Goal: Transaction & Acquisition: Obtain resource

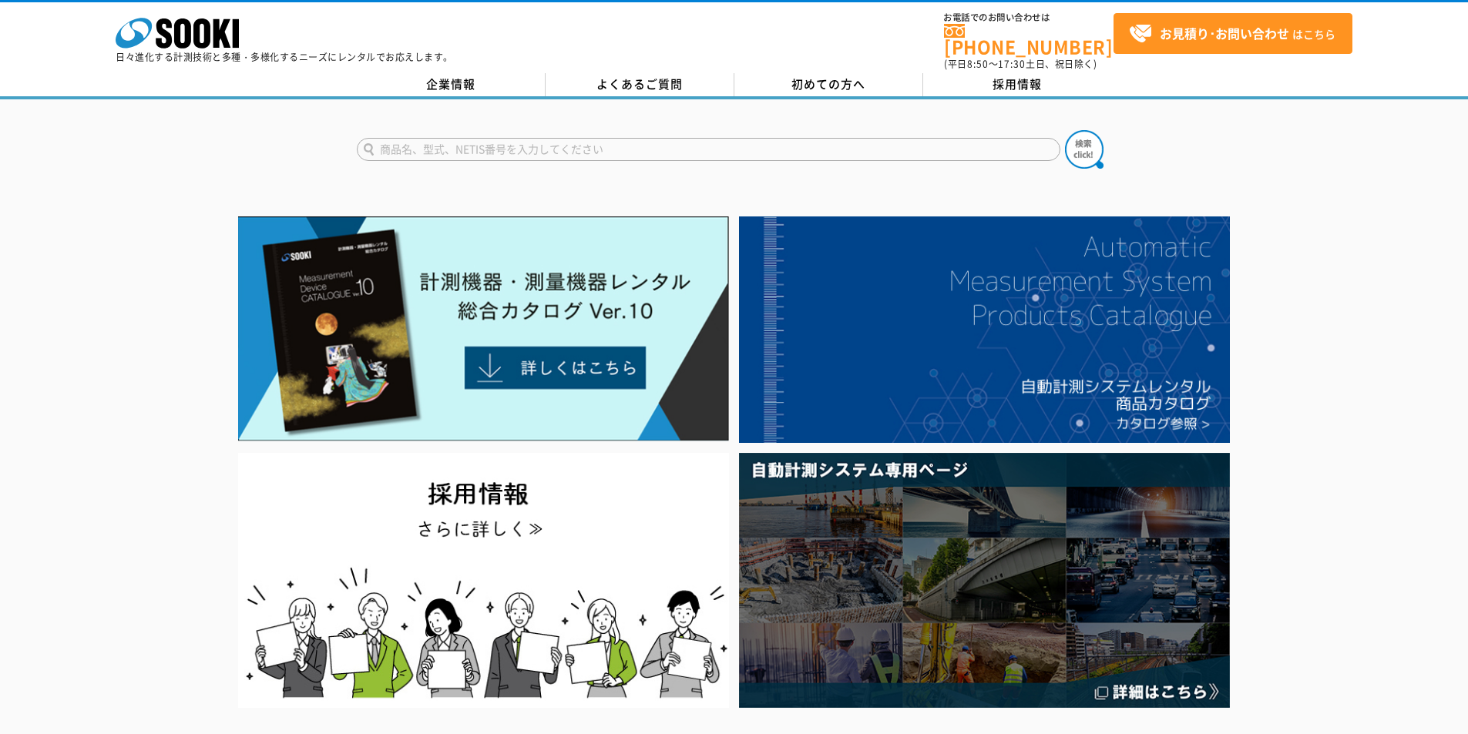
type input "Q"
type input "WQC"
click at [1065, 130] on button at bounding box center [1084, 149] width 39 height 39
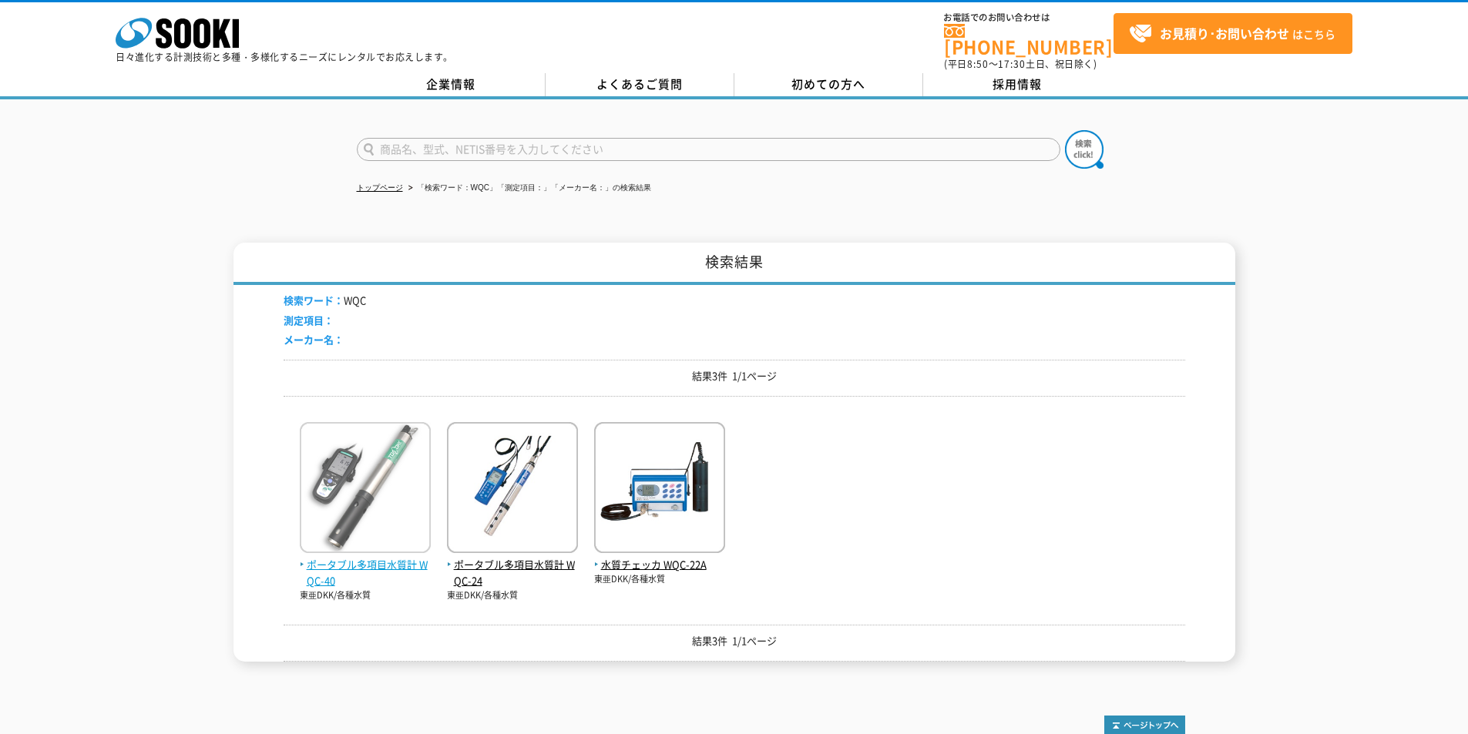
click at [367, 557] on span "ポータブル多項目水質計 WQC-40" at bounding box center [365, 573] width 131 height 32
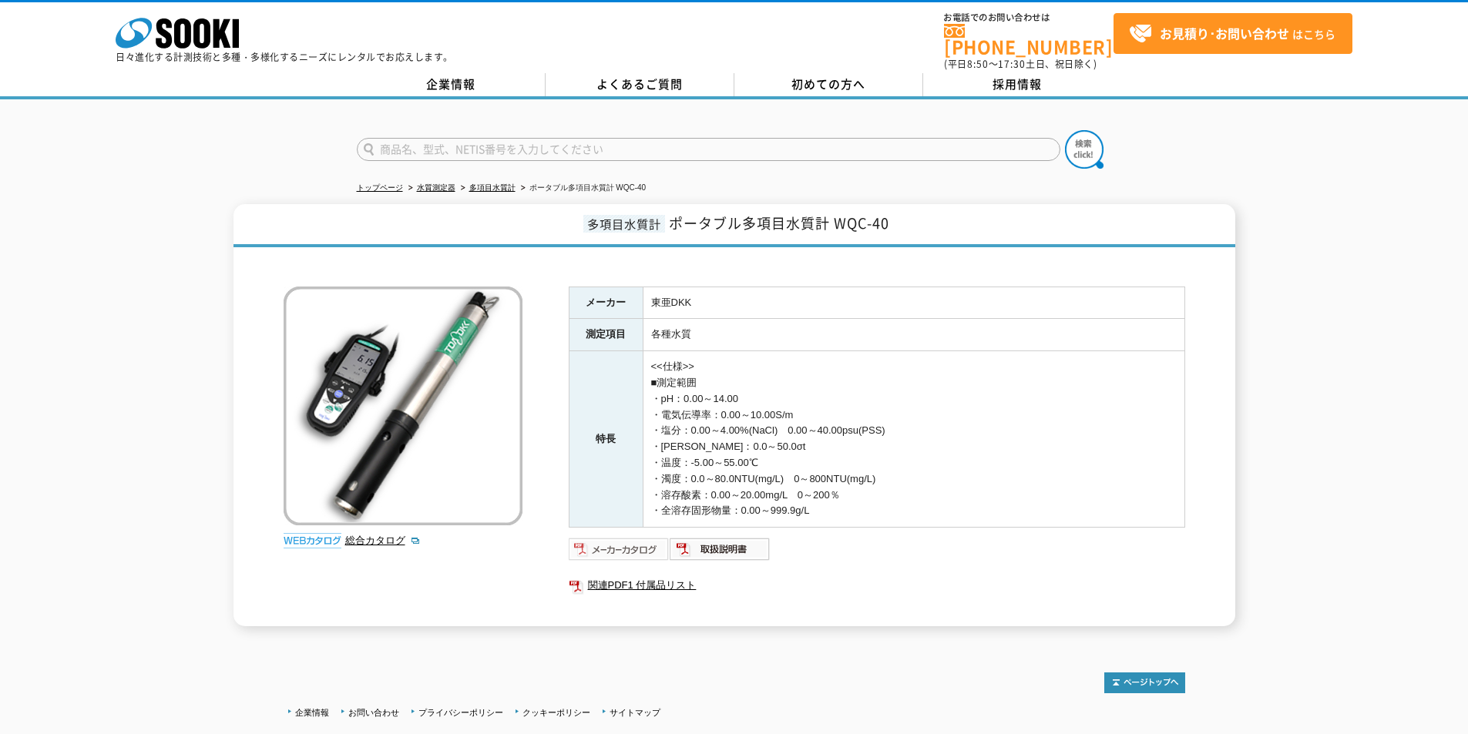
click at [630, 541] on img at bounding box center [619, 549] width 101 height 25
